Goal: Information Seeking & Learning: Learn about a topic

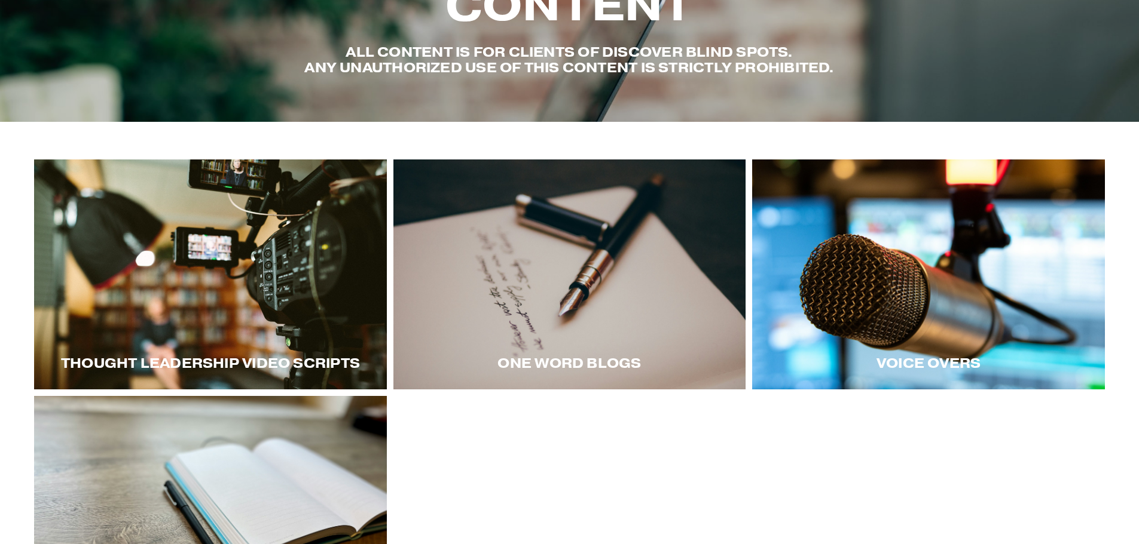
scroll to position [179, 0]
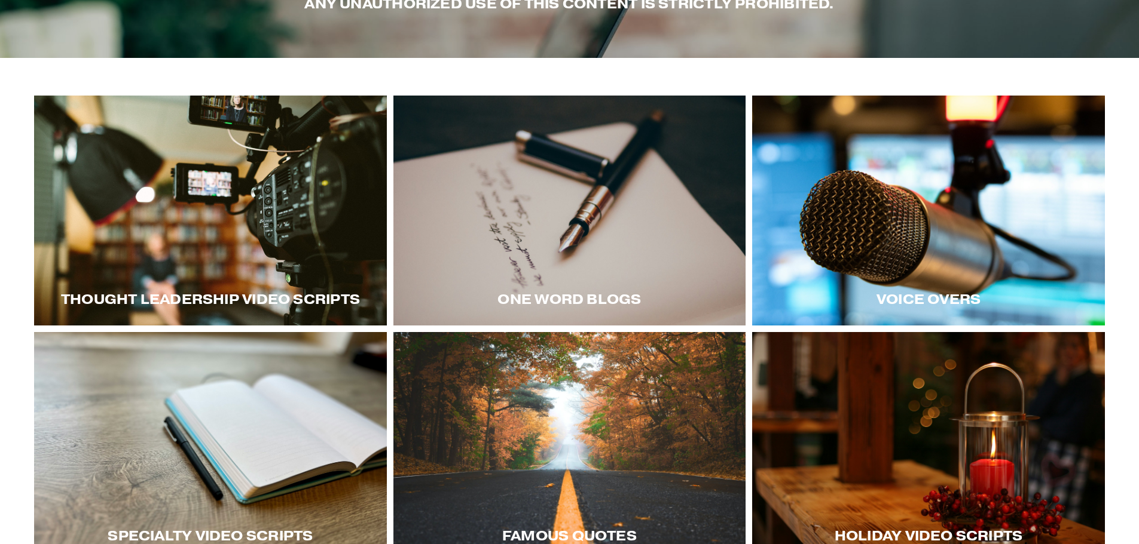
click at [189, 240] on div at bounding box center [210, 211] width 353 height 230
click at [1016, 216] on div at bounding box center [928, 211] width 353 height 230
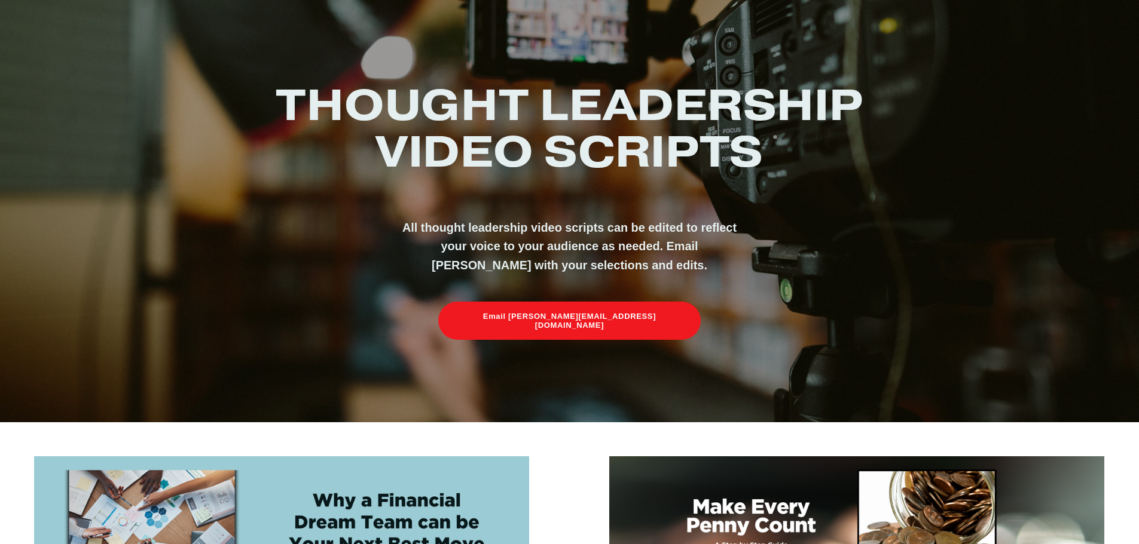
scroll to position [418, 0]
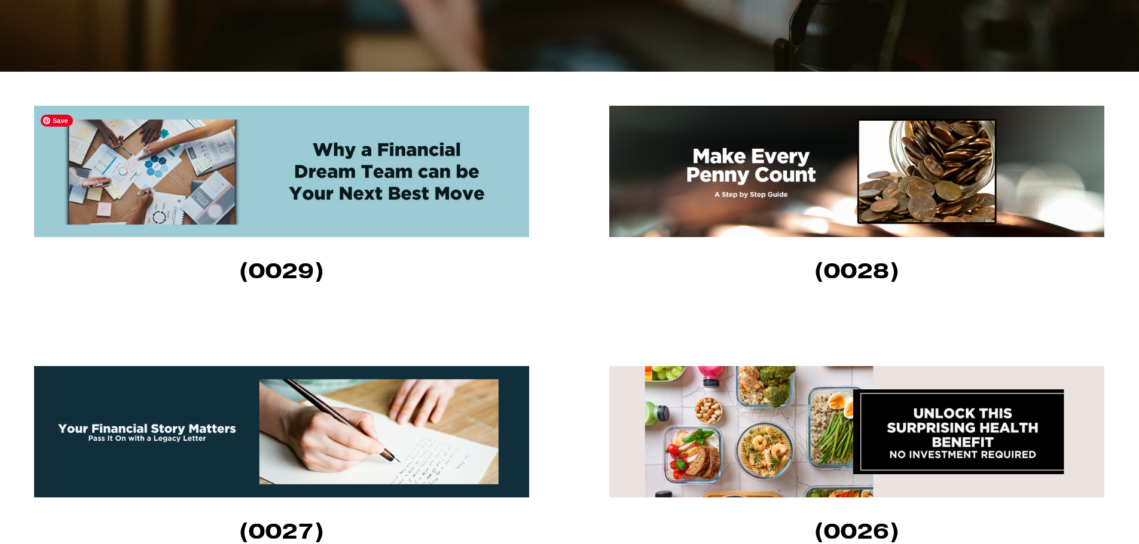
click at [315, 166] on img at bounding box center [281, 171] width 495 height 131
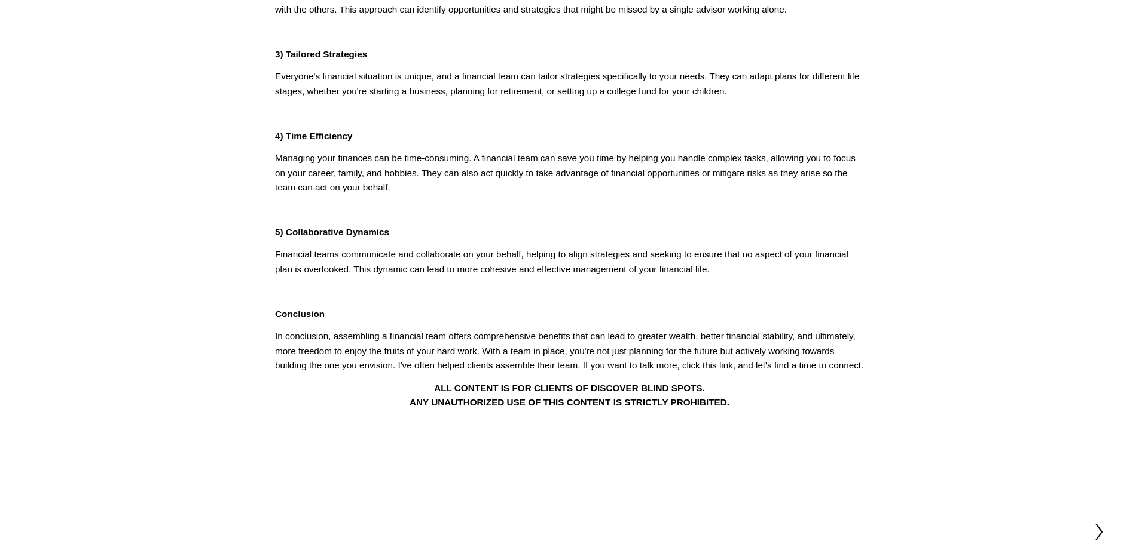
scroll to position [418, 0]
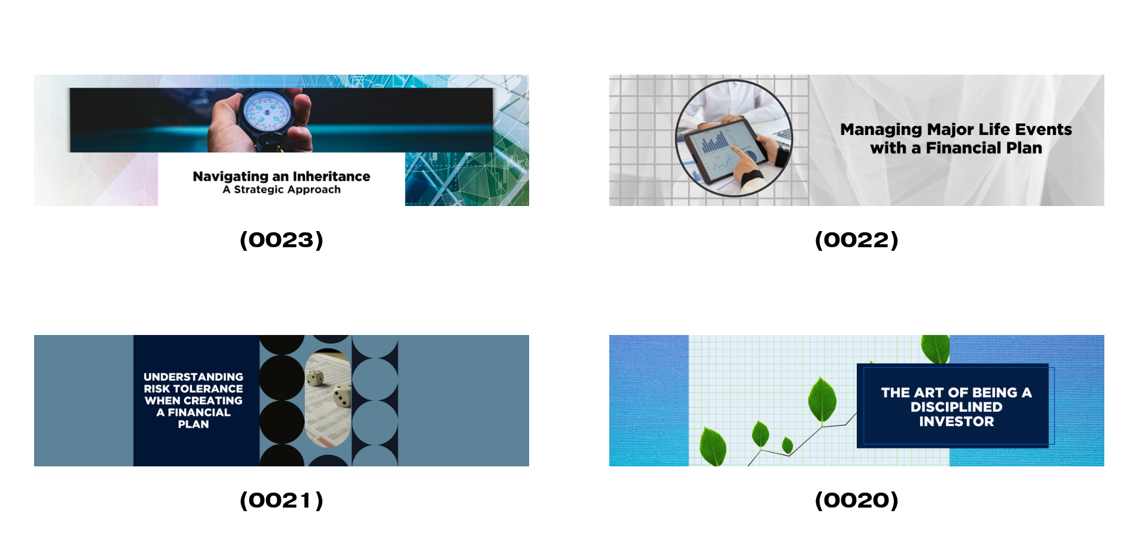
scroll to position [1315, 0]
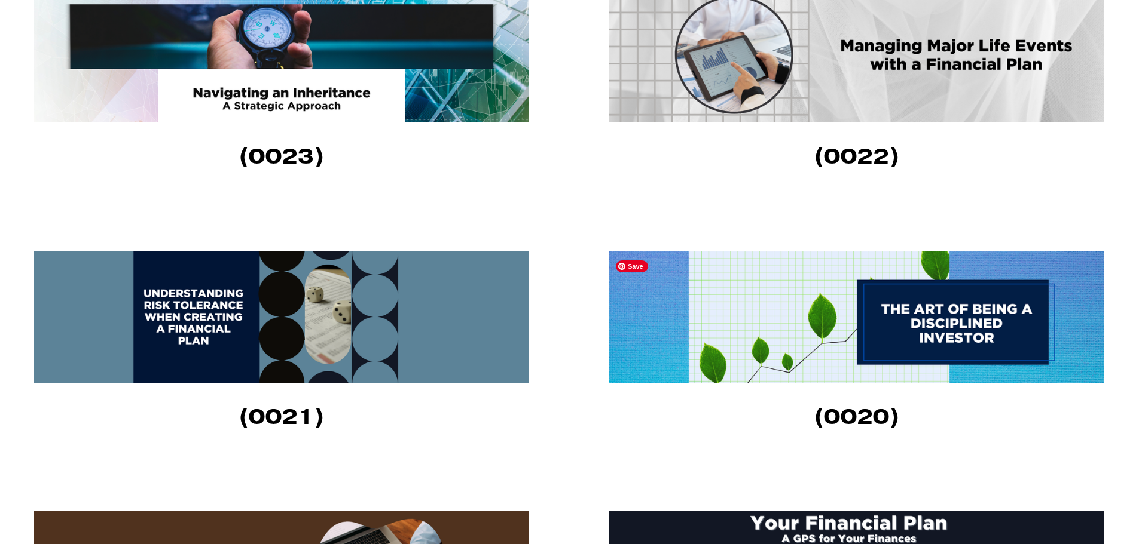
click at [936, 344] on img at bounding box center [856, 317] width 495 height 131
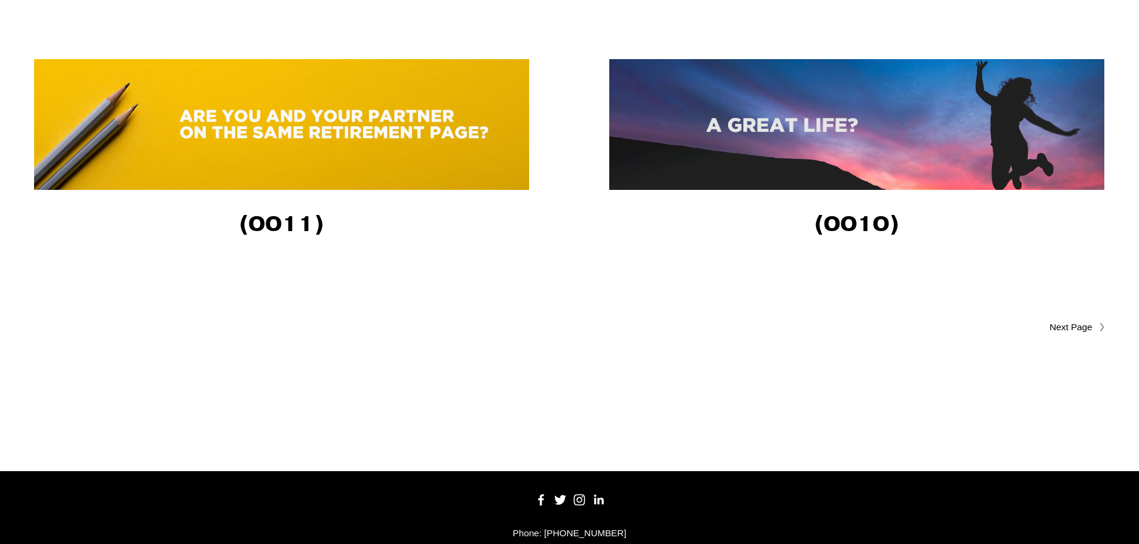
scroll to position [2809, 0]
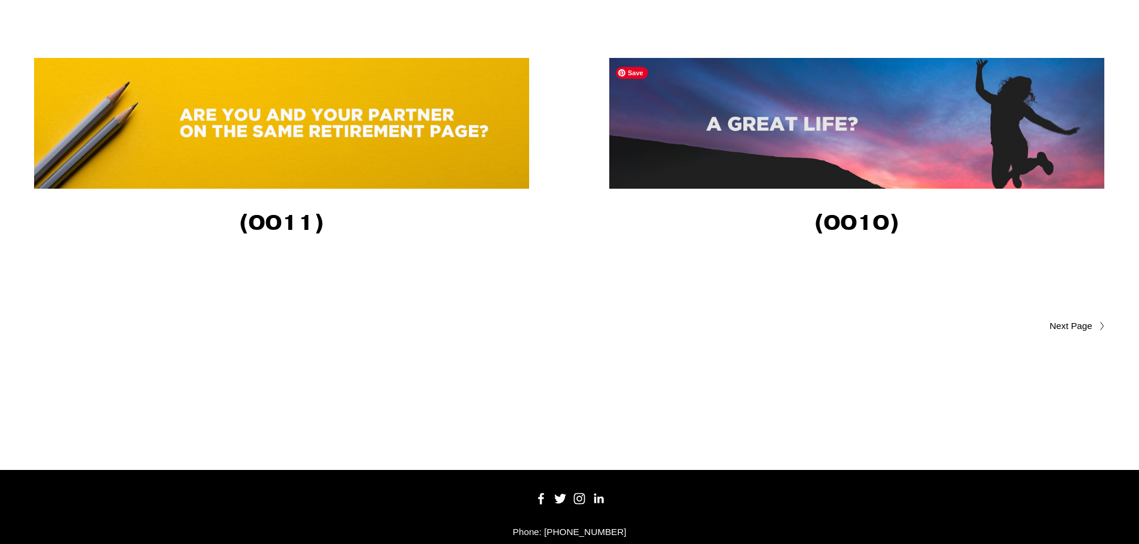
click at [815, 134] on img at bounding box center [856, 123] width 495 height 131
click at [1075, 333] on link "Older Posts" at bounding box center [837, 326] width 535 height 14
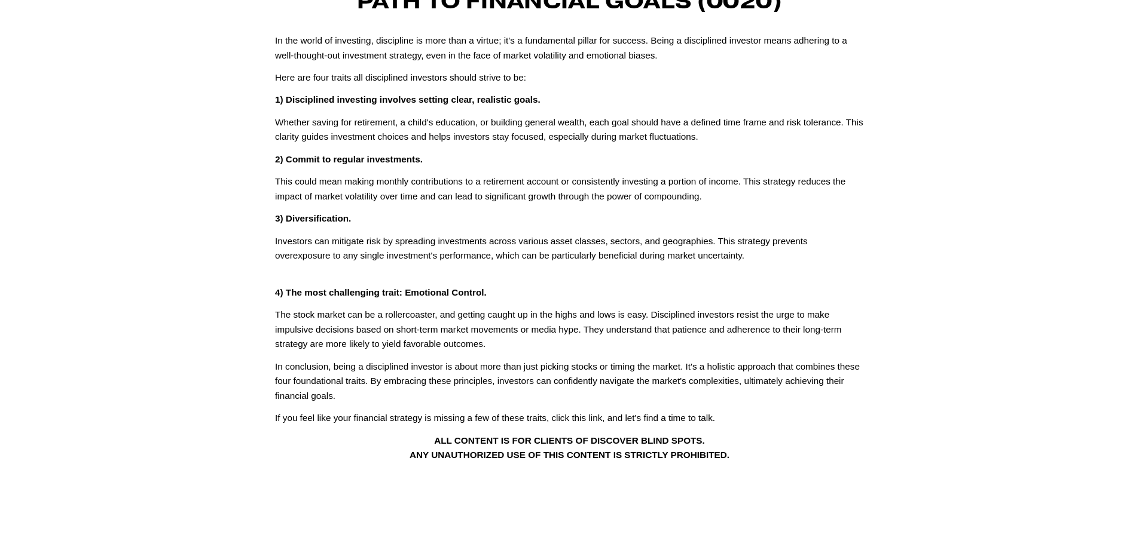
scroll to position [239, 0]
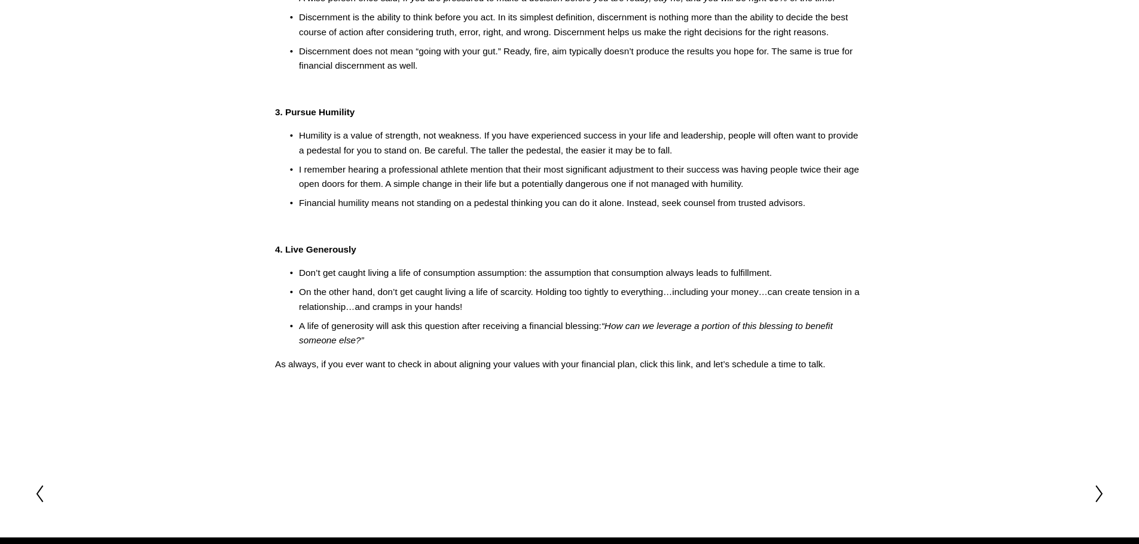
scroll to position [299, 0]
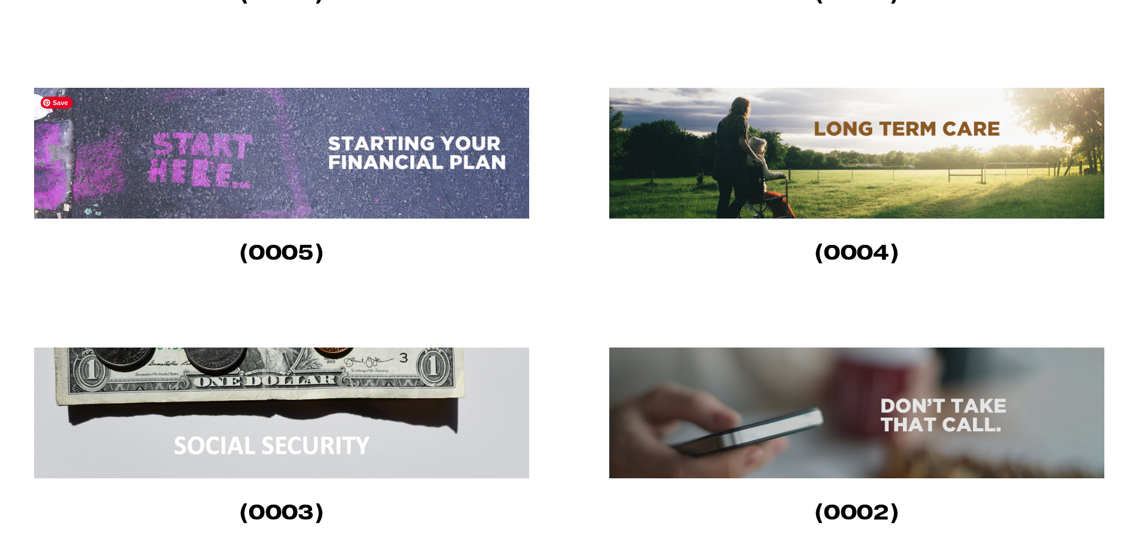
scroll to position [1136, 0]
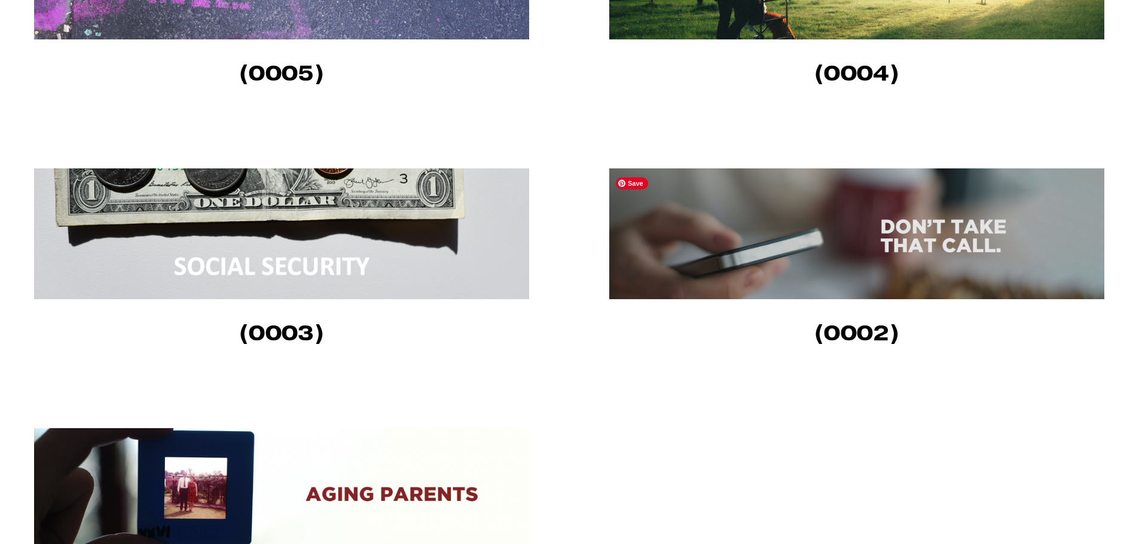
click at [809, 255] on img at bounding box center [856, 234] width 495 height 131
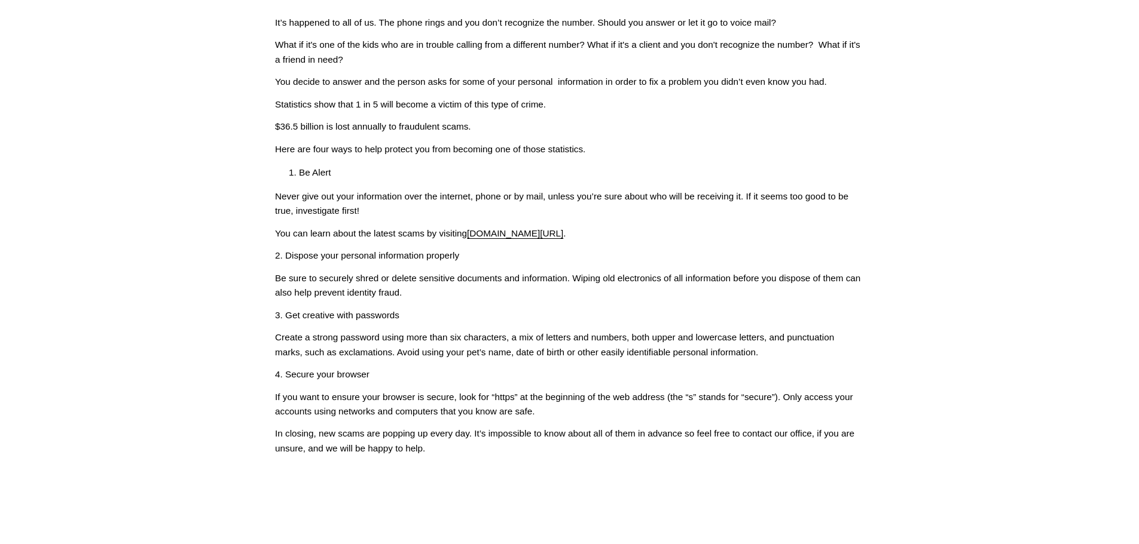
scroll to position [239, 0]
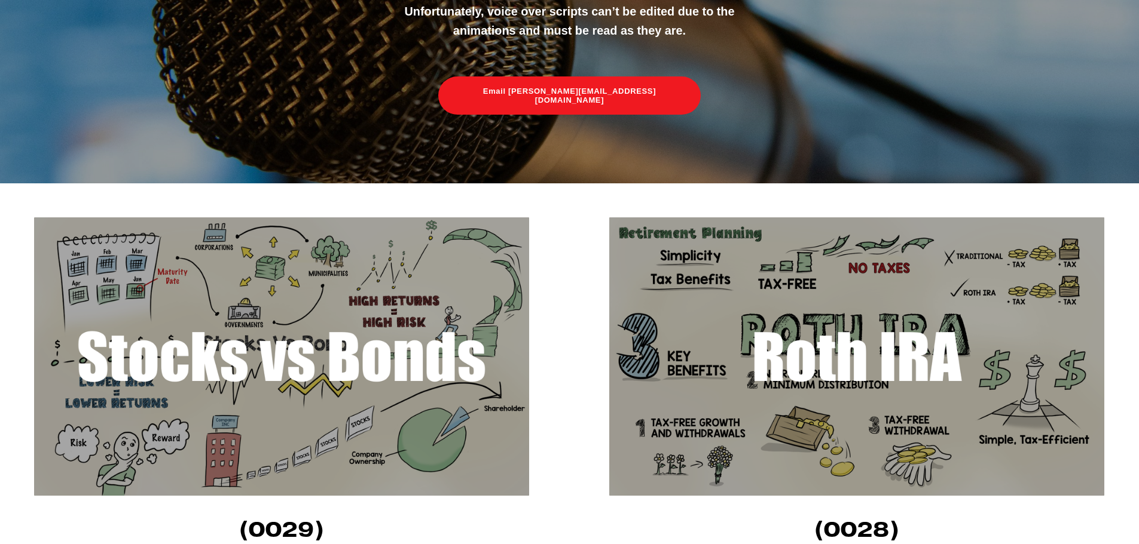
scroll to position [239, 0]
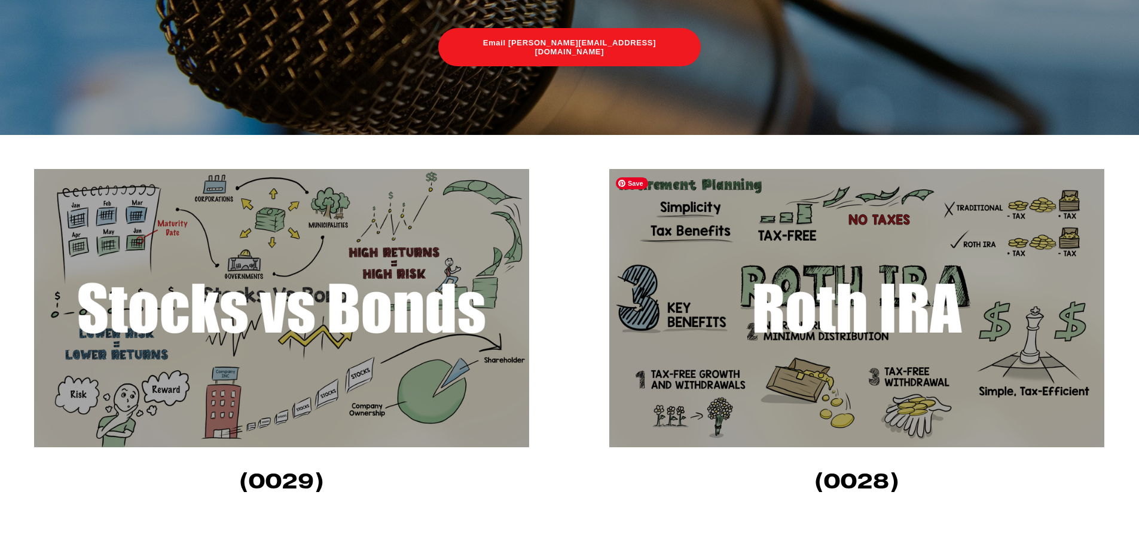
click at [910, 345] on img at bounding box center [856, 308] width 495 height 279
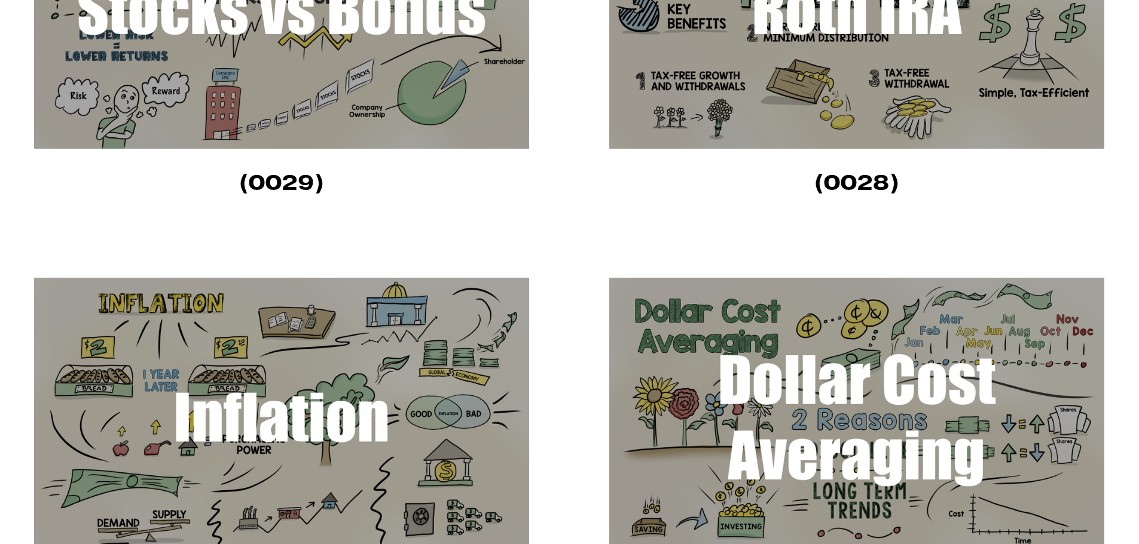
scroll to position [837, 0]
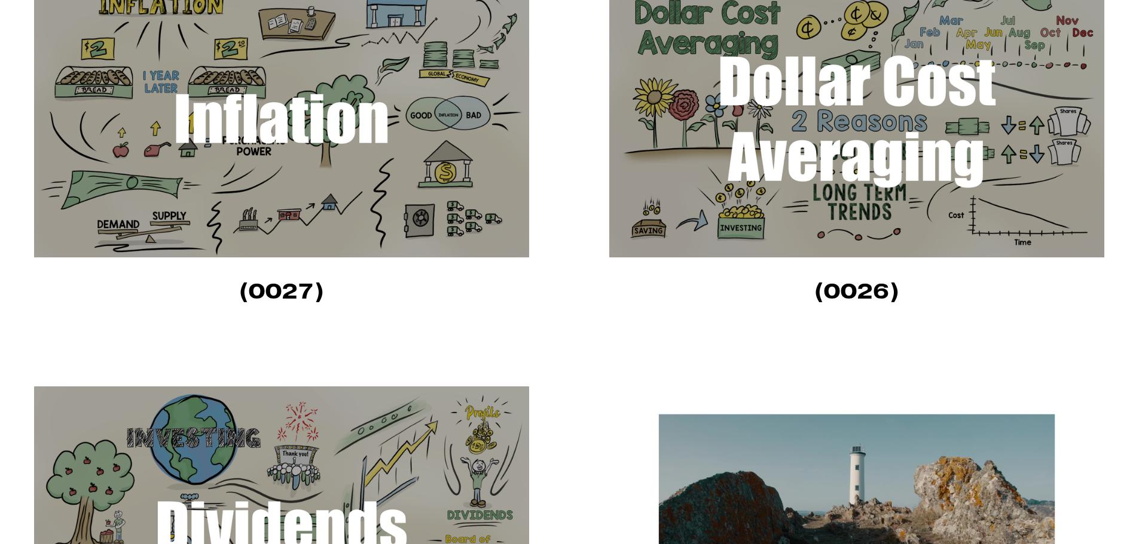
click at [443, 209] on img at bounding box center [281, 118] width 495 height 279
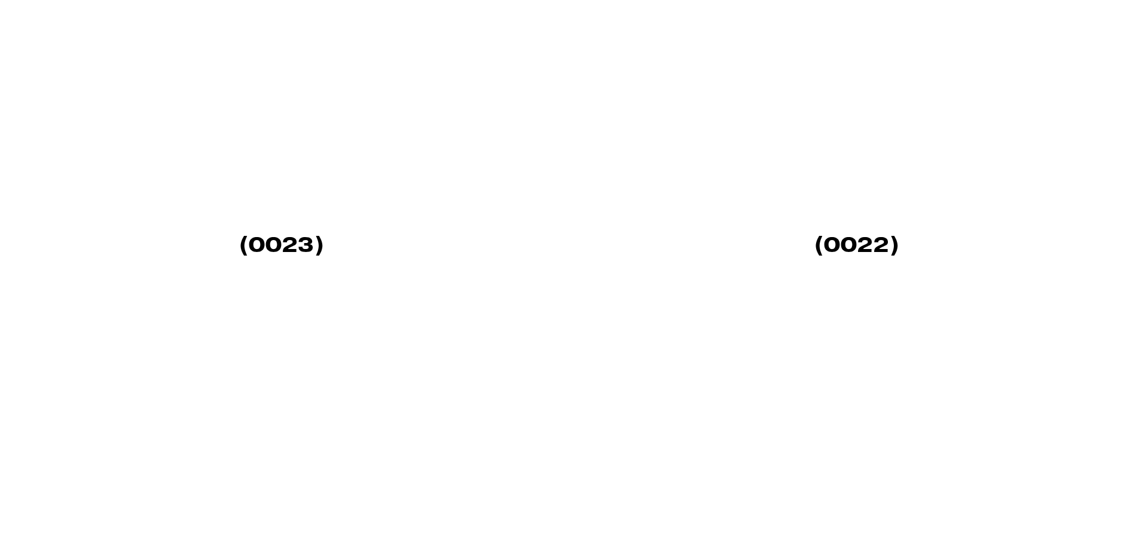
scroll to position [1733, 0]
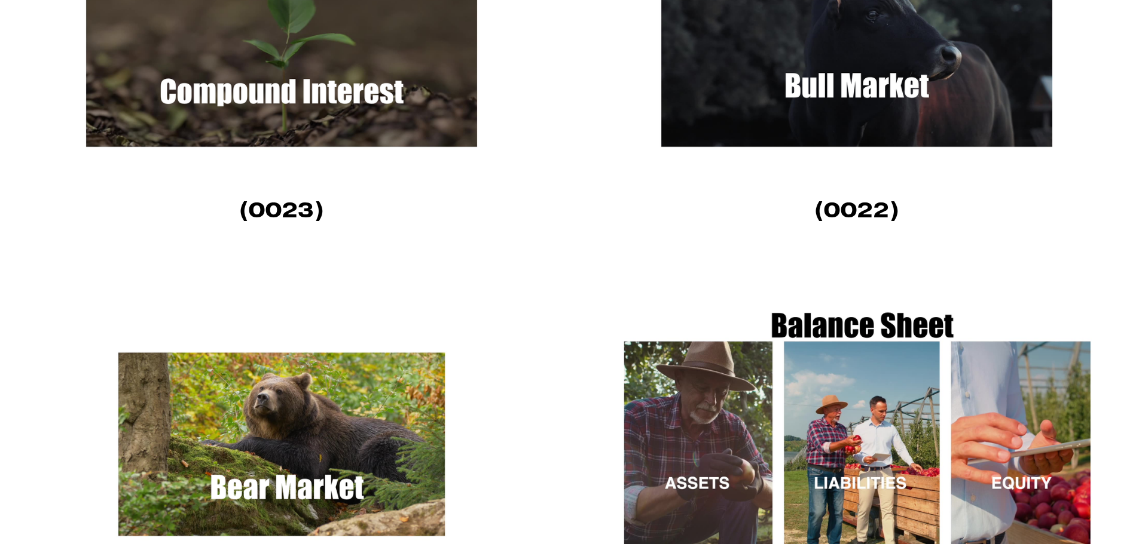
click at [859, 53] on img at bounding box center [856, 37] width 495 height 279
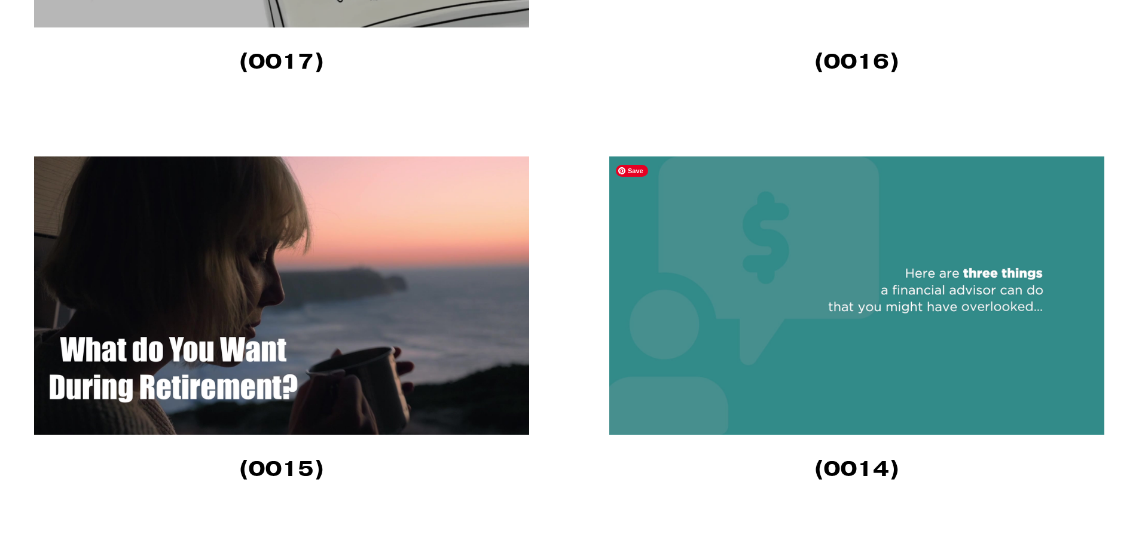
scroll to position [3227, 0]
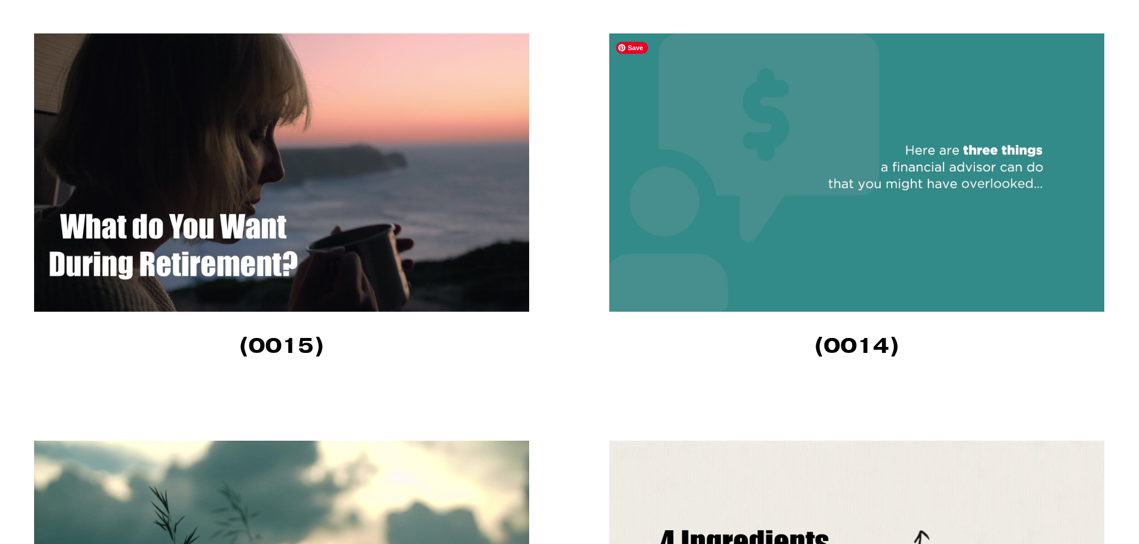
click at [947, 169] on img at bounding box center [856, 172] width 495 height 279
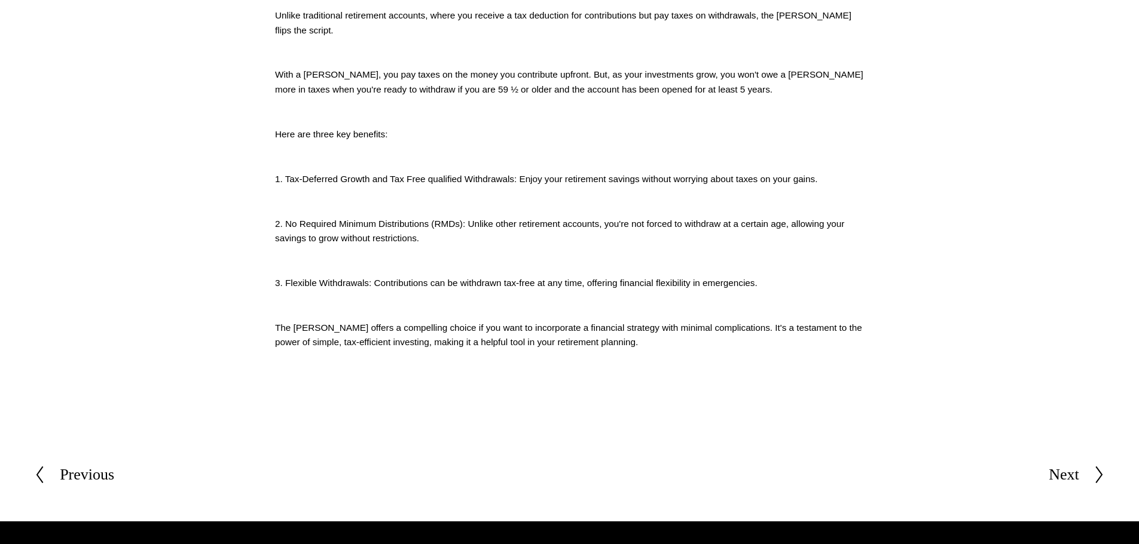
scroll to position [598, 0]
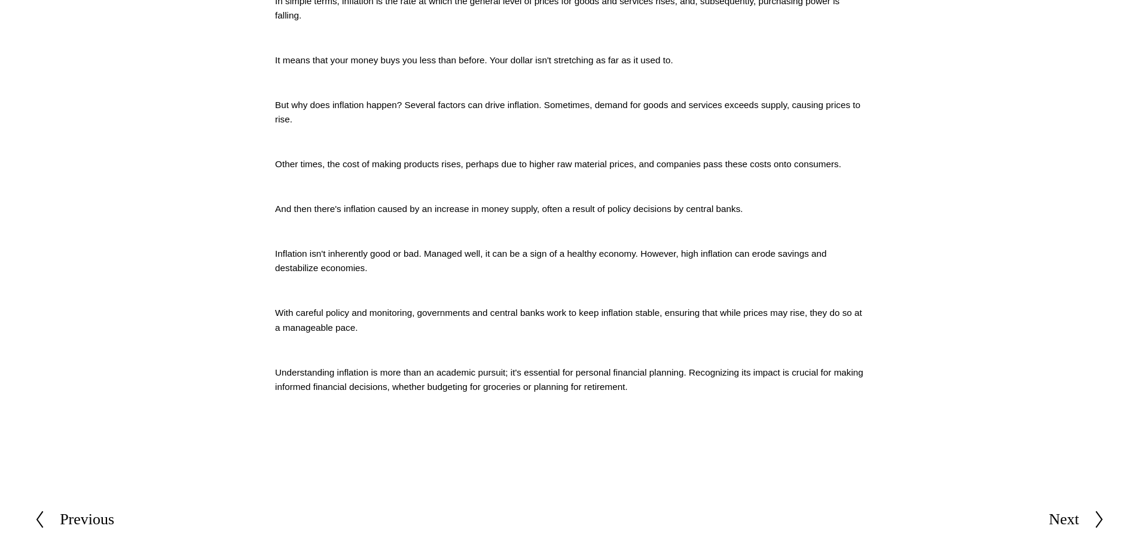
scroll to position [657, 0]
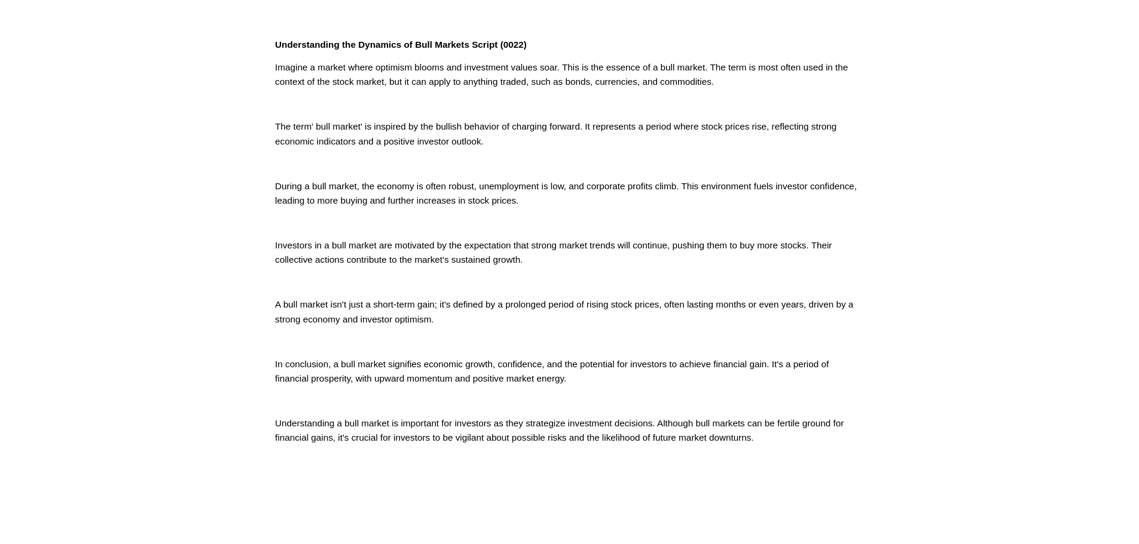
scroll to position [418, 0]
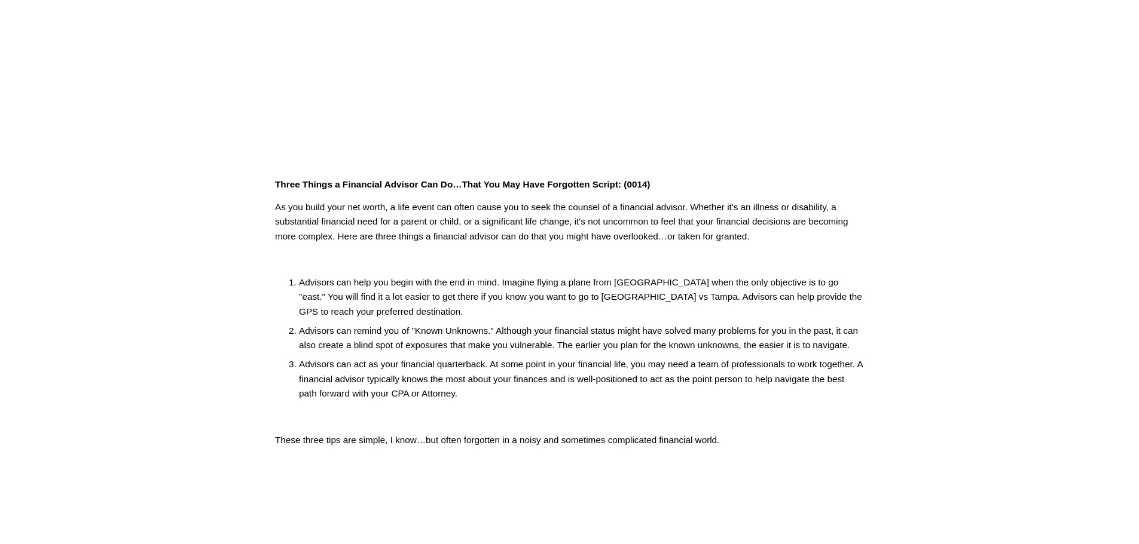
scroll to position [299, 0]
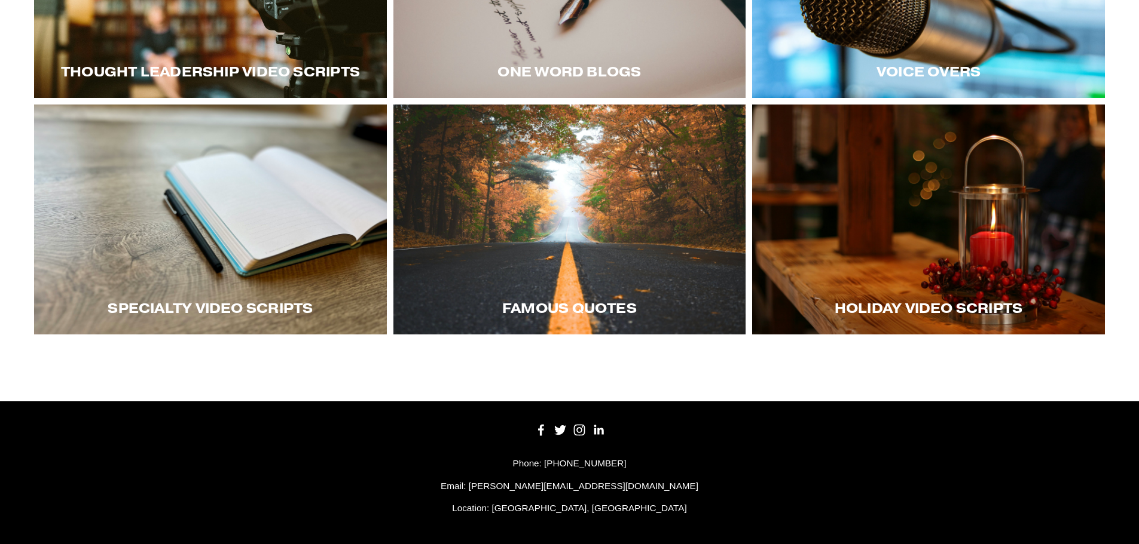
scroll to position [417, 0]
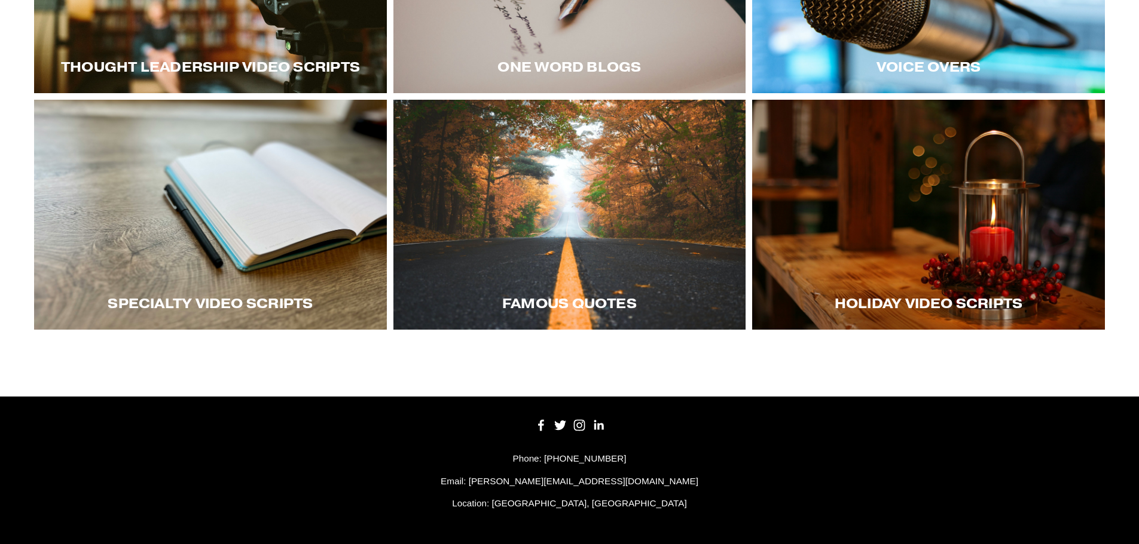
click at [911, 244] on div at bounding box center [928, 215] width 353 height 230
click at [191, 261] on div at bounding box center [210, 215] width 353 height 230
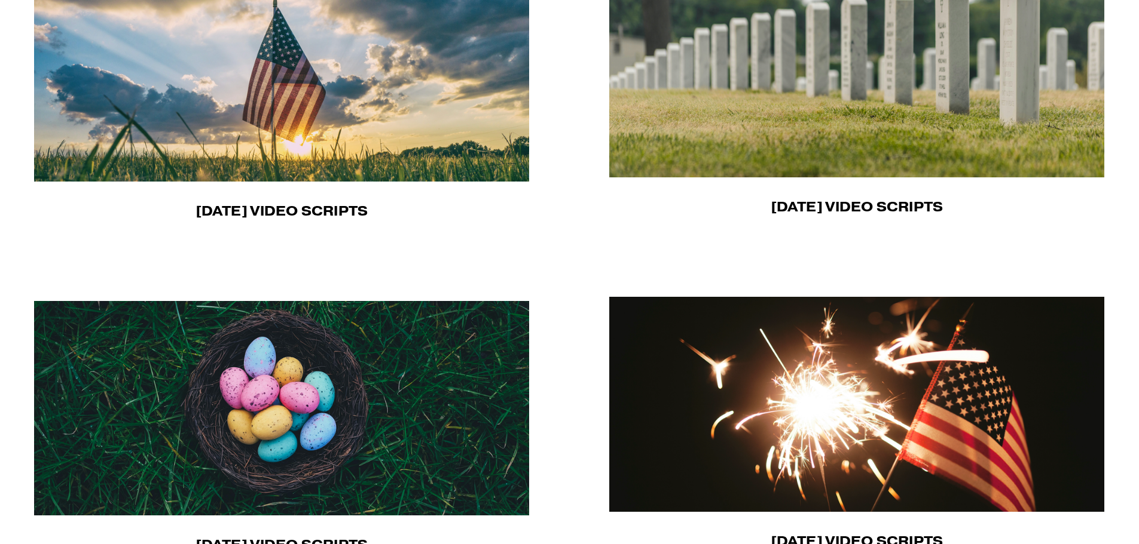
scroll to position [478, 0]
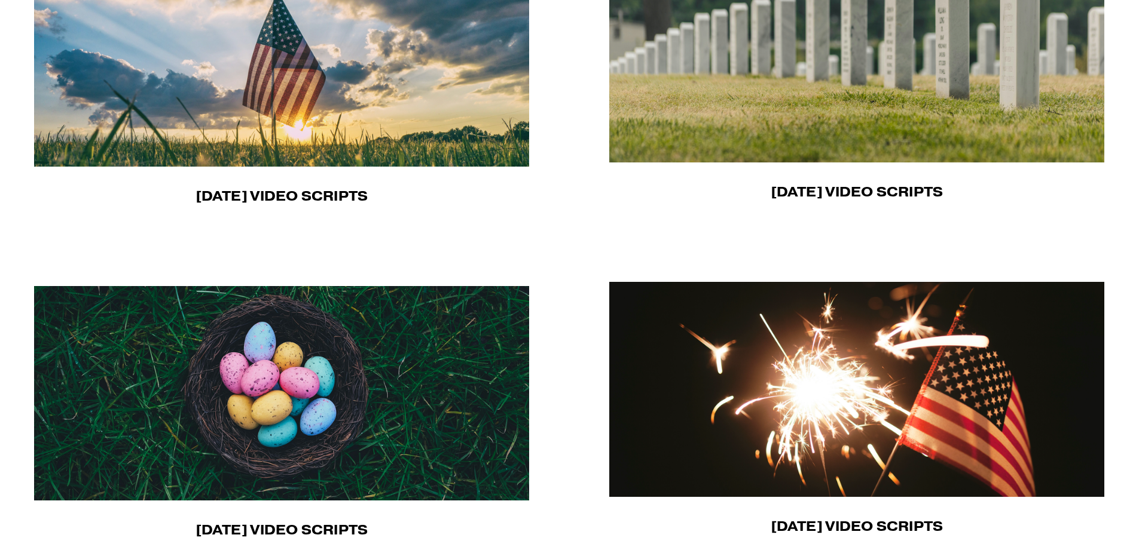
click at [334, 116] on img at bounding box center [282, 57] width 496 height 219
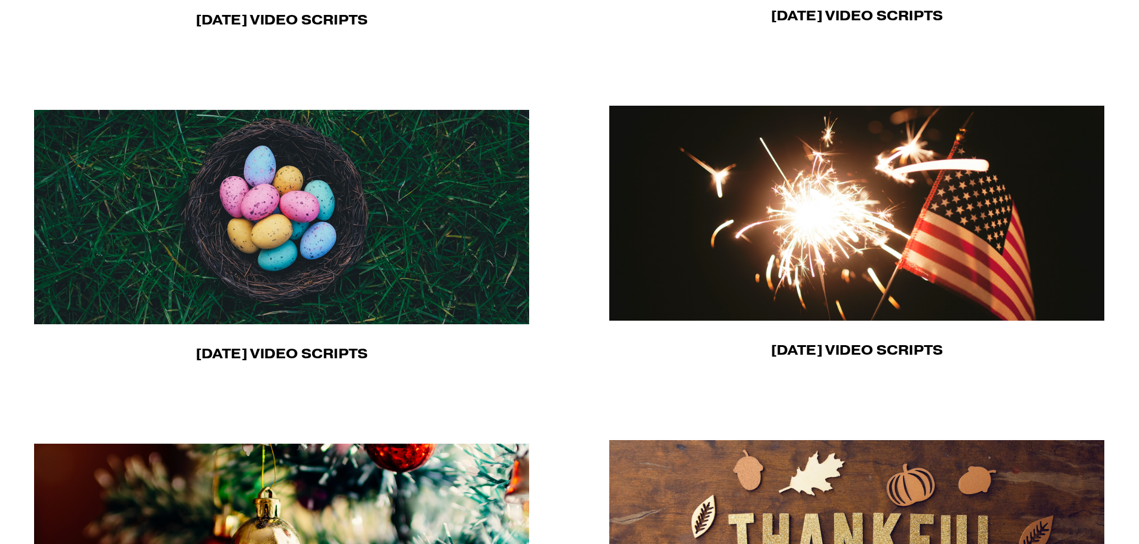
scroll to position [657, 0]
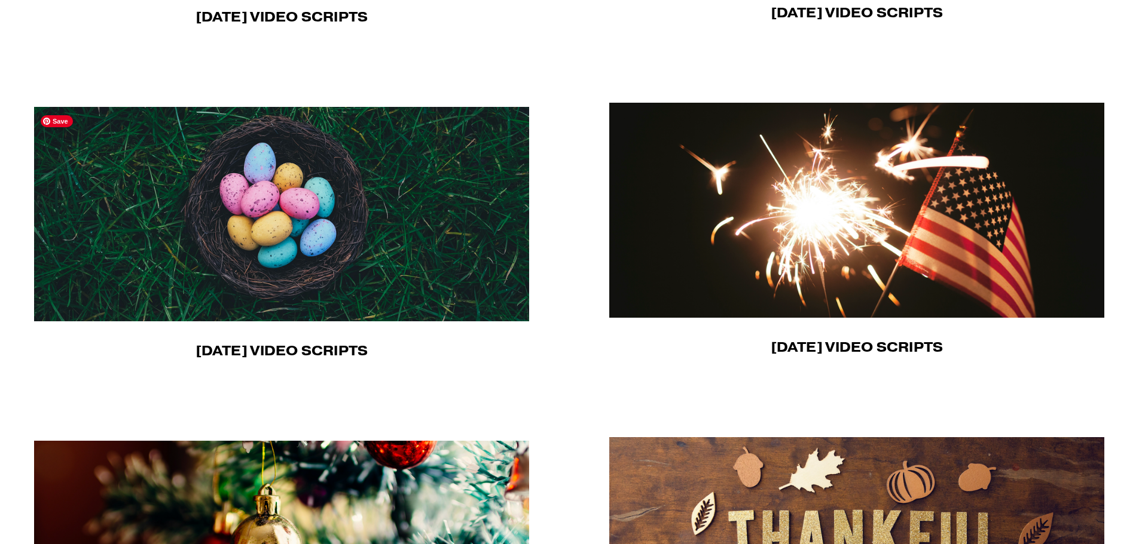
click at [371, 218] on img at bounding box center [281, 214] width 495 height 215
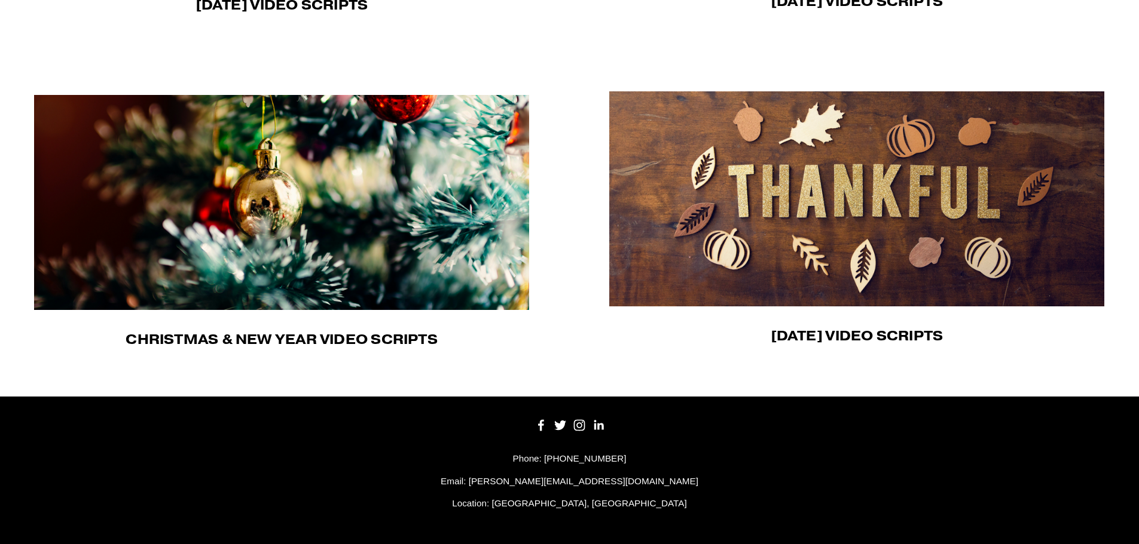
scroll to position [1006, 0]
click at [346, 183] on img at bounding box center [281, 202] width 495 height 215
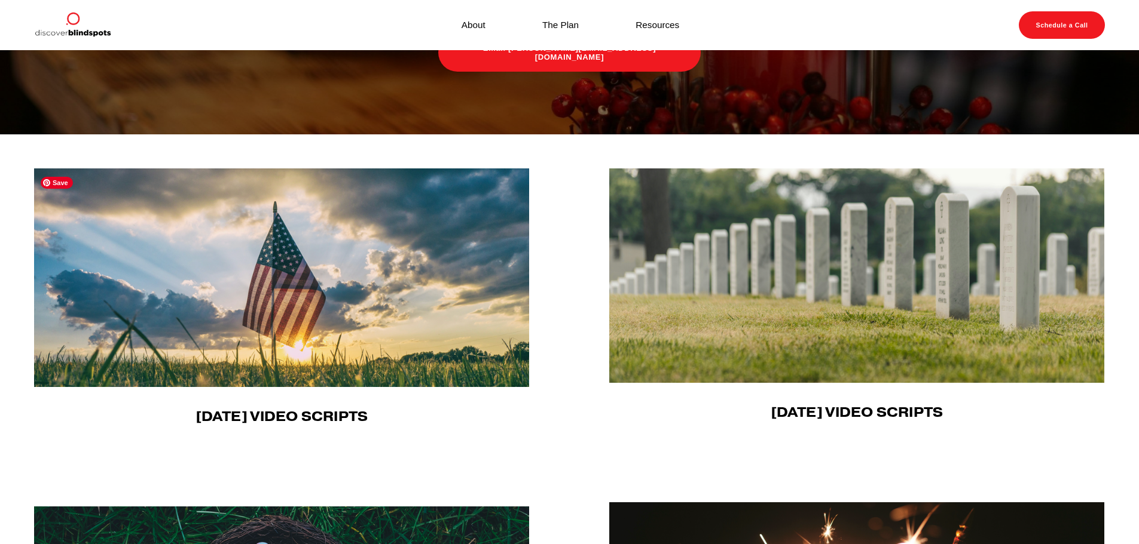
scroll to position [110, 0]
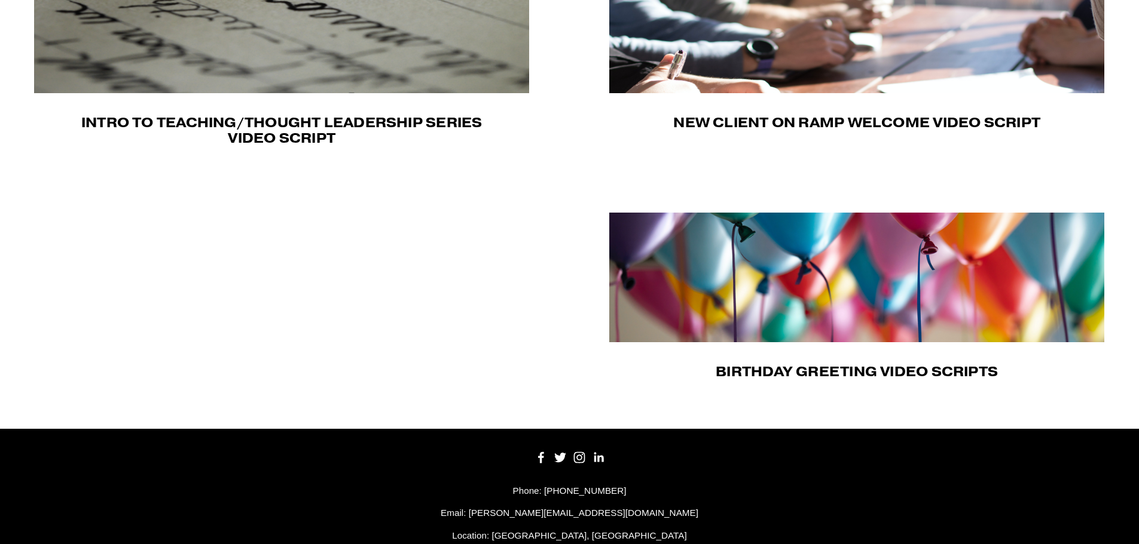
scroll to position [539, 0]
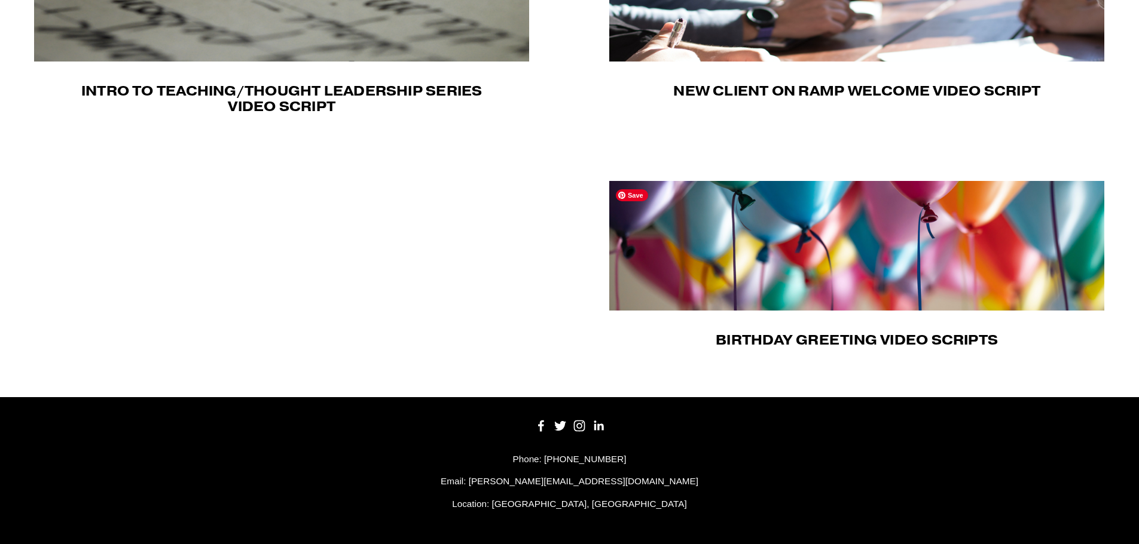
click at [764, 257] on img at bounding box center [856, 246] width 495 height 130
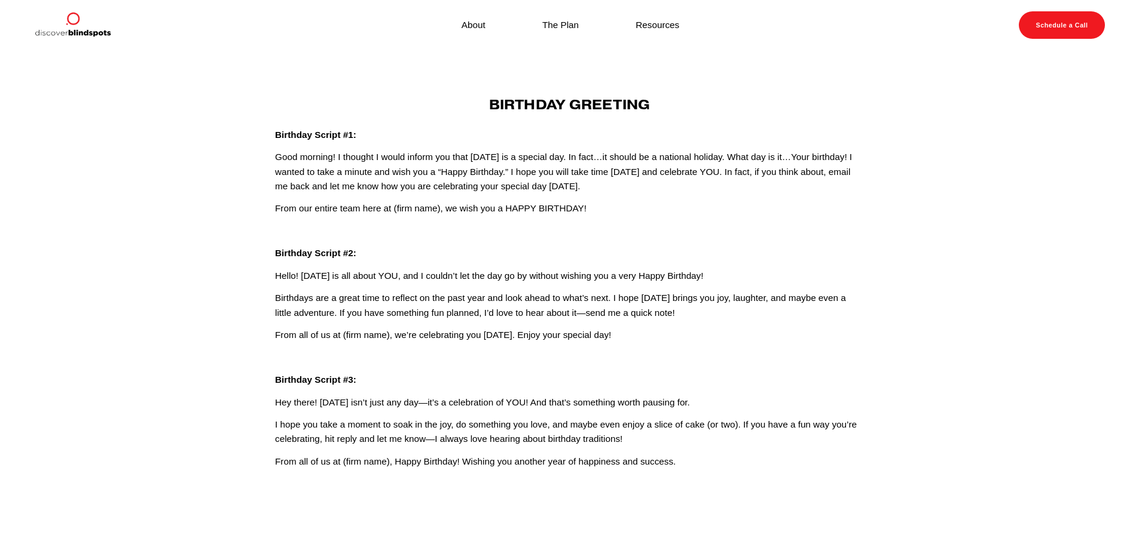
drag, startPoint x: 420, startPoint y: 405, endPoint x: 418, endPoint y: 390, distance: 15.1
click at [420, 405] on p "Hey there! [DATE] isn’t just any day—it’s a celebration of YOU! And that’s some…" at bounding box center [569, 403] width 589 height 14
